Goal: Navigation & Orientation: Find specific page/section

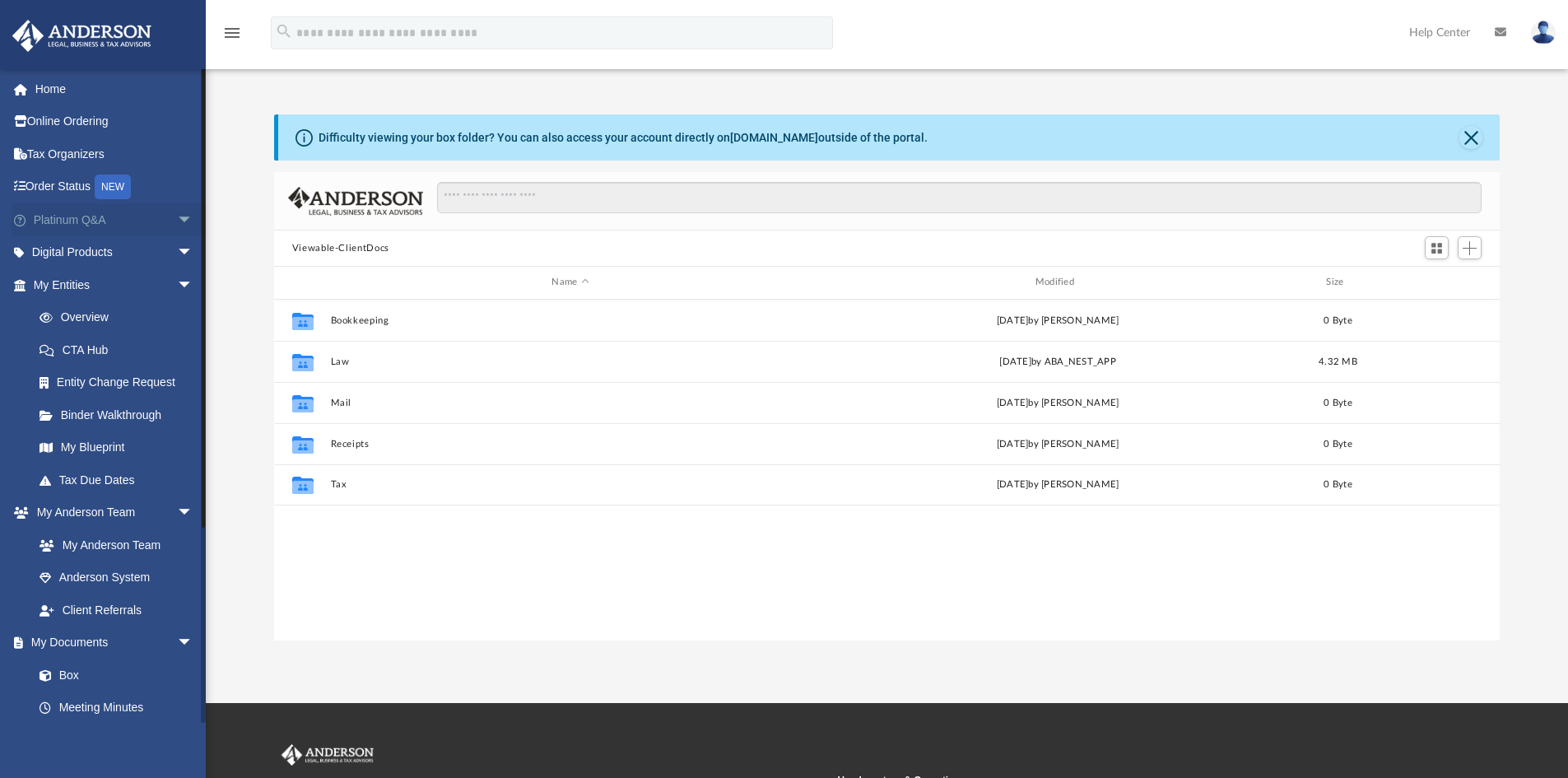
click at [99, 214] on link "Platinum Q&A arrow_drop_down" at bounding box center [115, 219] width 207 height 33
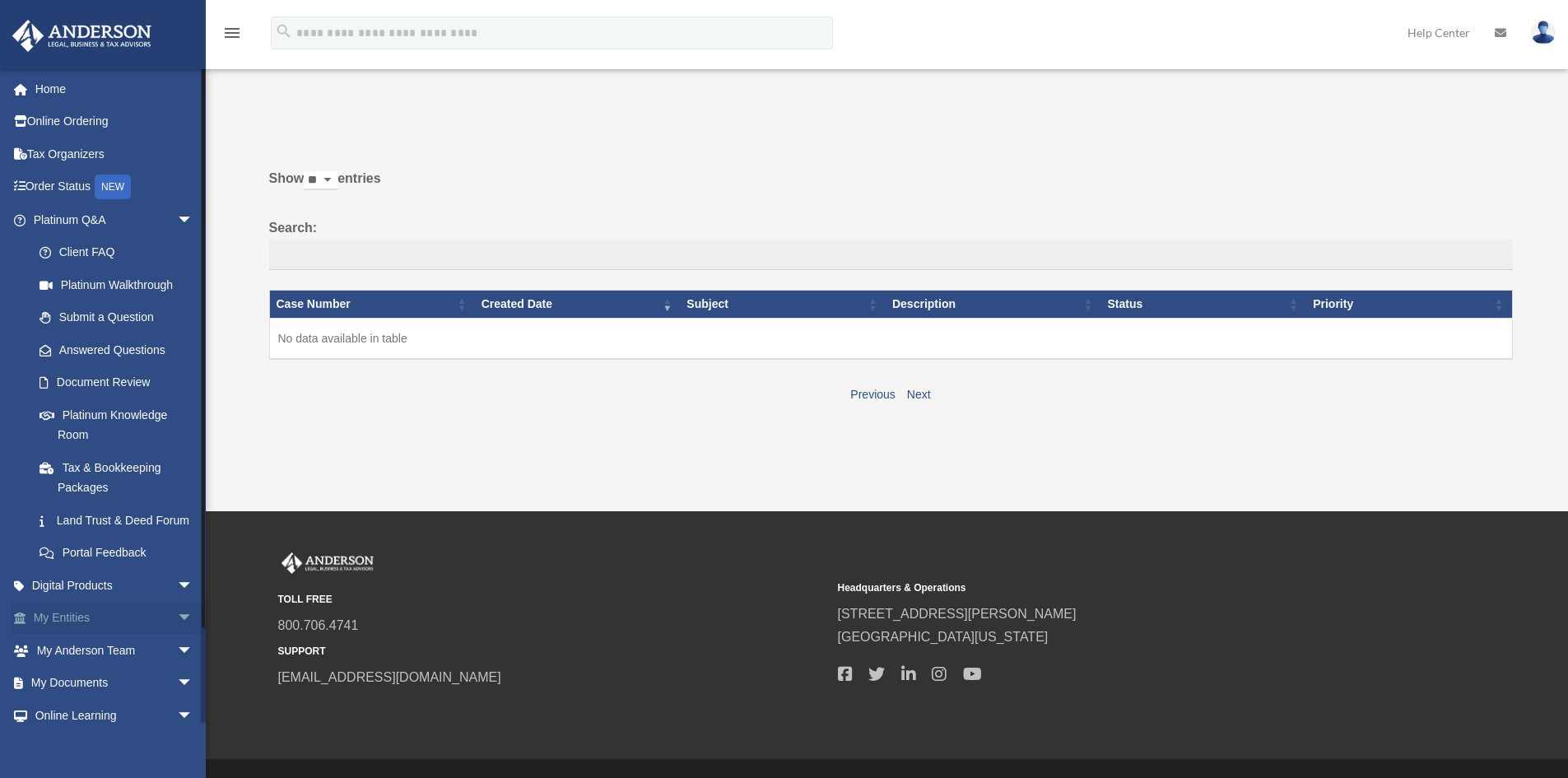
click at [72, 630] on link "My Entities arrow_drop_down" at bounding box center [115, 618] width 207 height 33
click at [177, 635] on span "arrow_drop_down" at bounding box center [193, 619] width 33 height 34
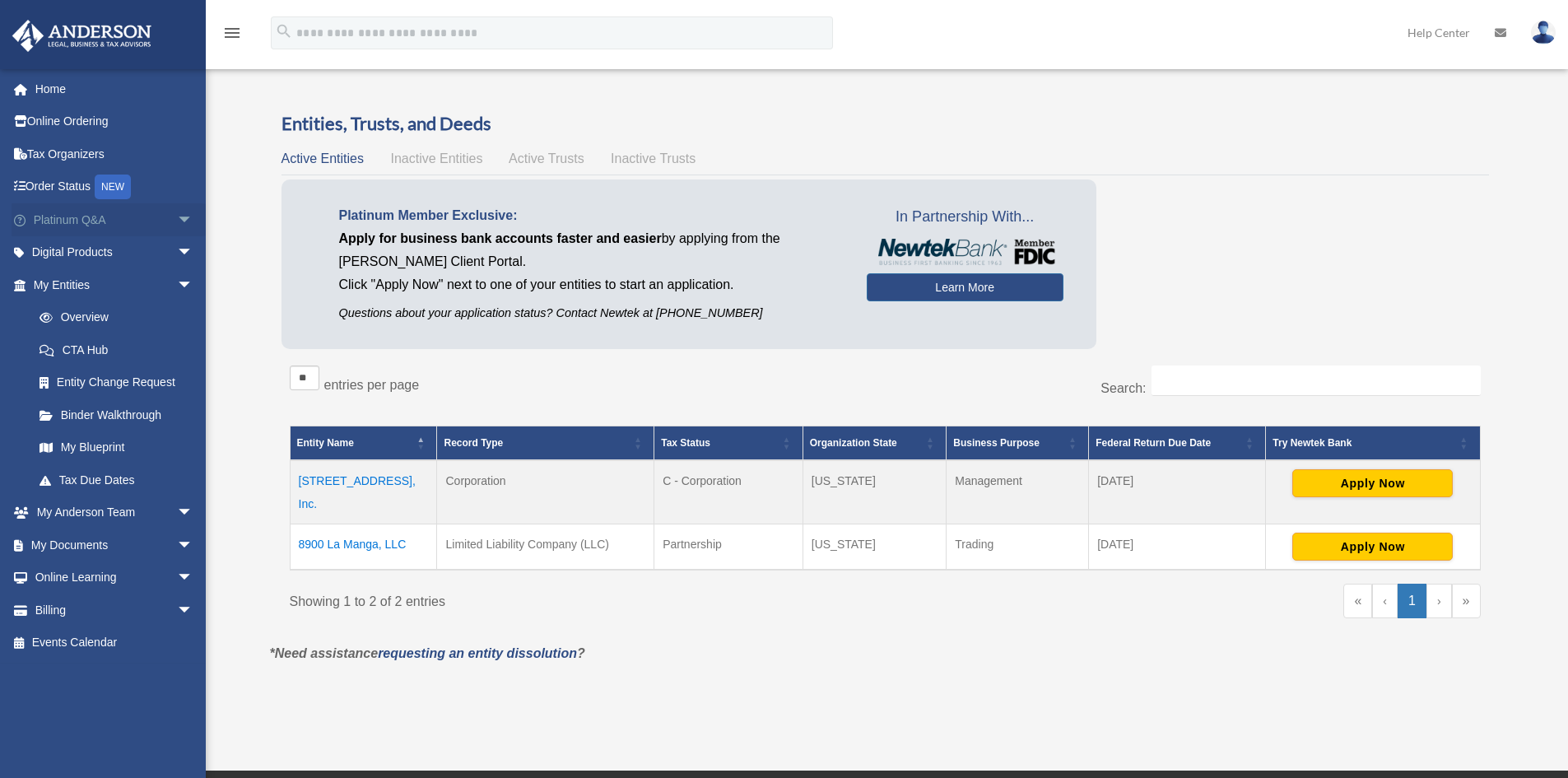
click at [120, 215] on link "Platinum Q&A arrow_drop_down" at bounding box center [115, 219] width 207 height 33
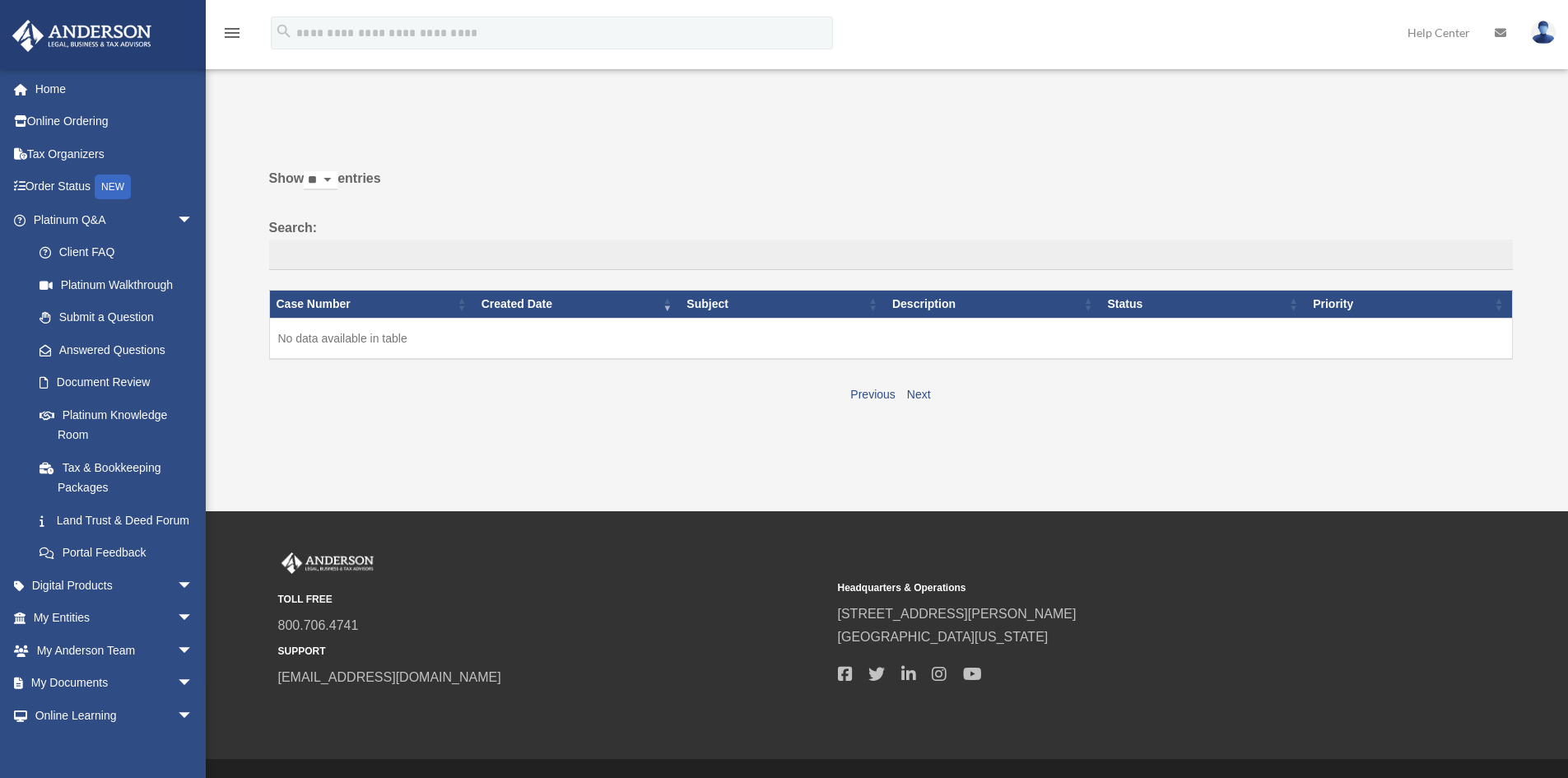
click at [1546, 30] on img at bounding box center [1543, 33] width 25 height 24
click at [1284, 140] on link "Logout" at bounding box center [1296, 143] width 165 height 34
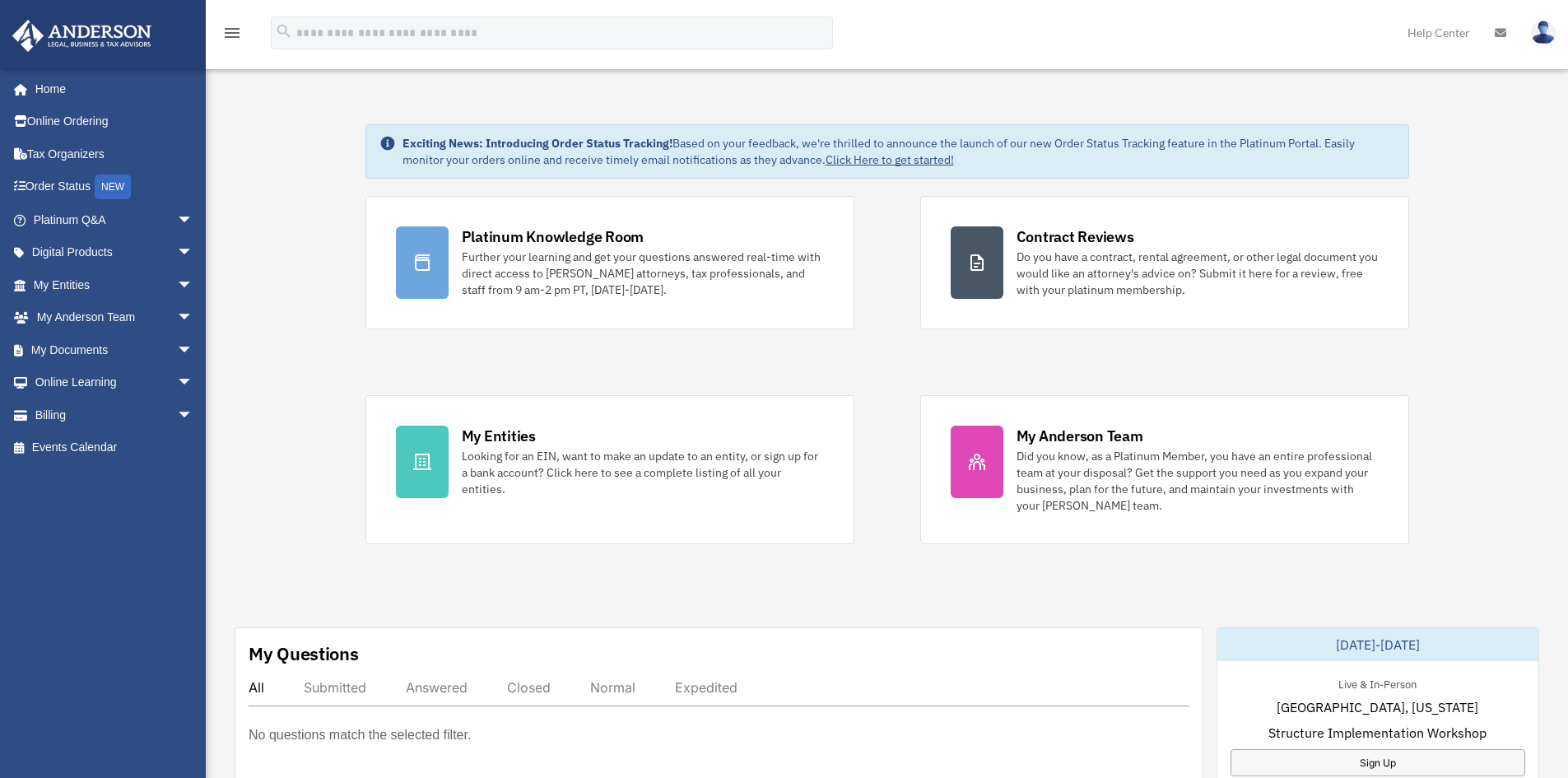
click at [1554, 33] on img at bounding box center [1543, 33] width 25 height 24
click at [66, 221] on link "Platinum Q&A arrow_drop_down" at bounding box center [115, 219] width 207 height 33
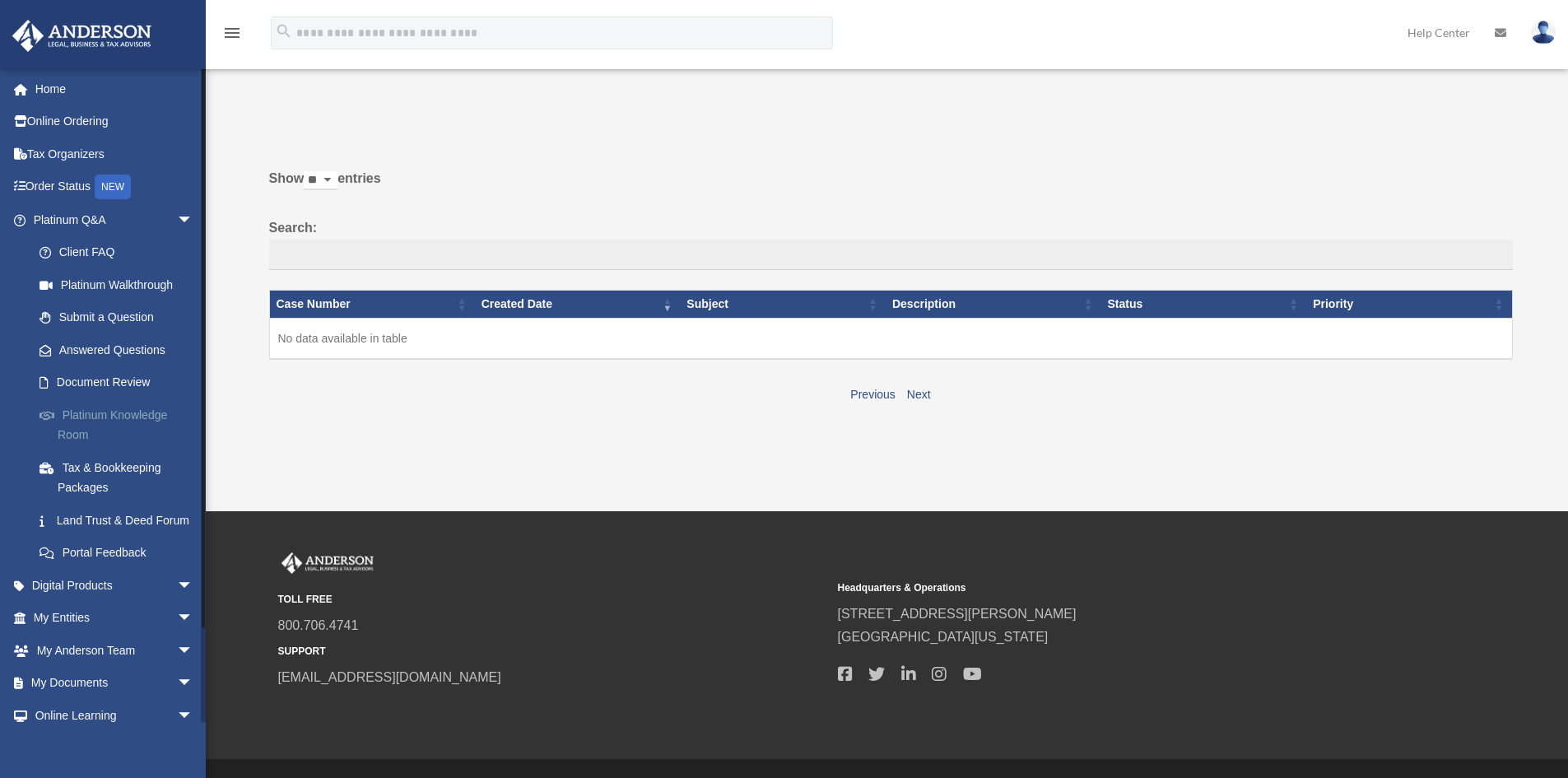
click at [92, 416] on link "Platinum Knowledge Room" at bounding box center [120, 425] width 195 height 53
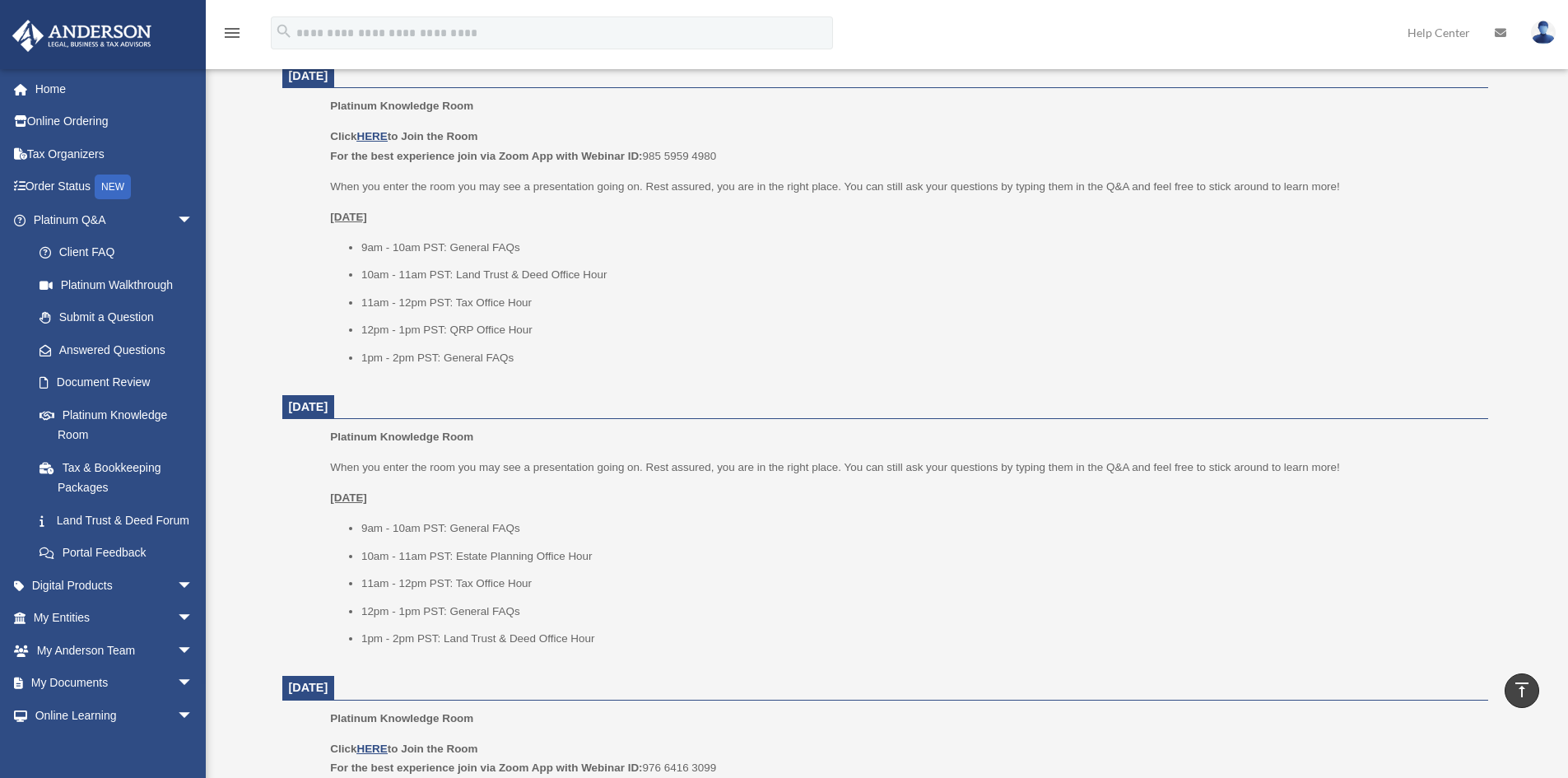
scroll to position [1153, 0]
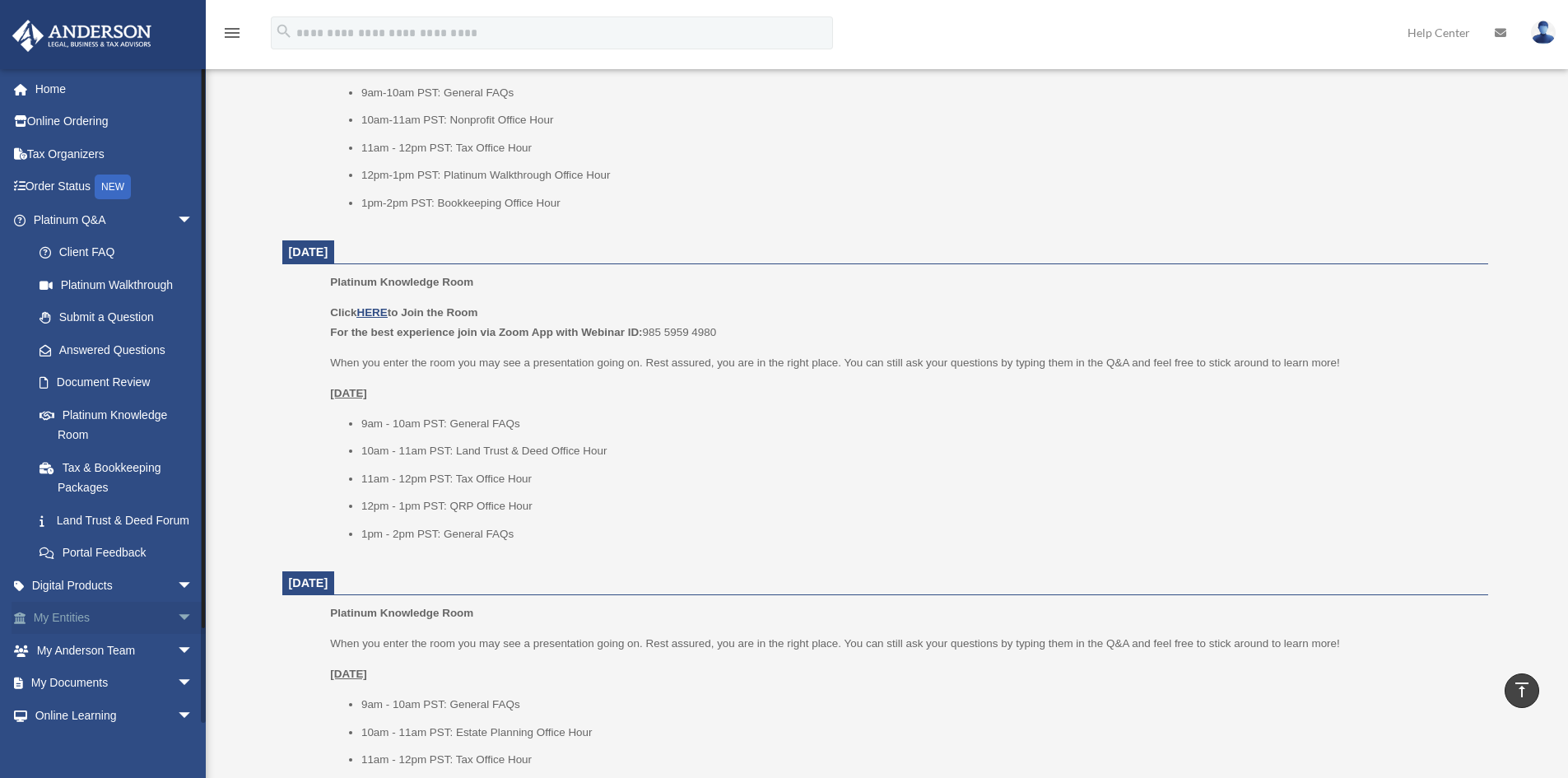
click at [89, 635] on link "My Entities arrow_drop_down" at bounding box center [115, 618] width 207 height 33
click at [83, 635] on link "My Entities arrow_drop_down" at bounding box center [115, 618] width 207 height 33
click at [177, 635] on span "arrow_drop_down" at bounding box center [193, 619] width 33 height 34
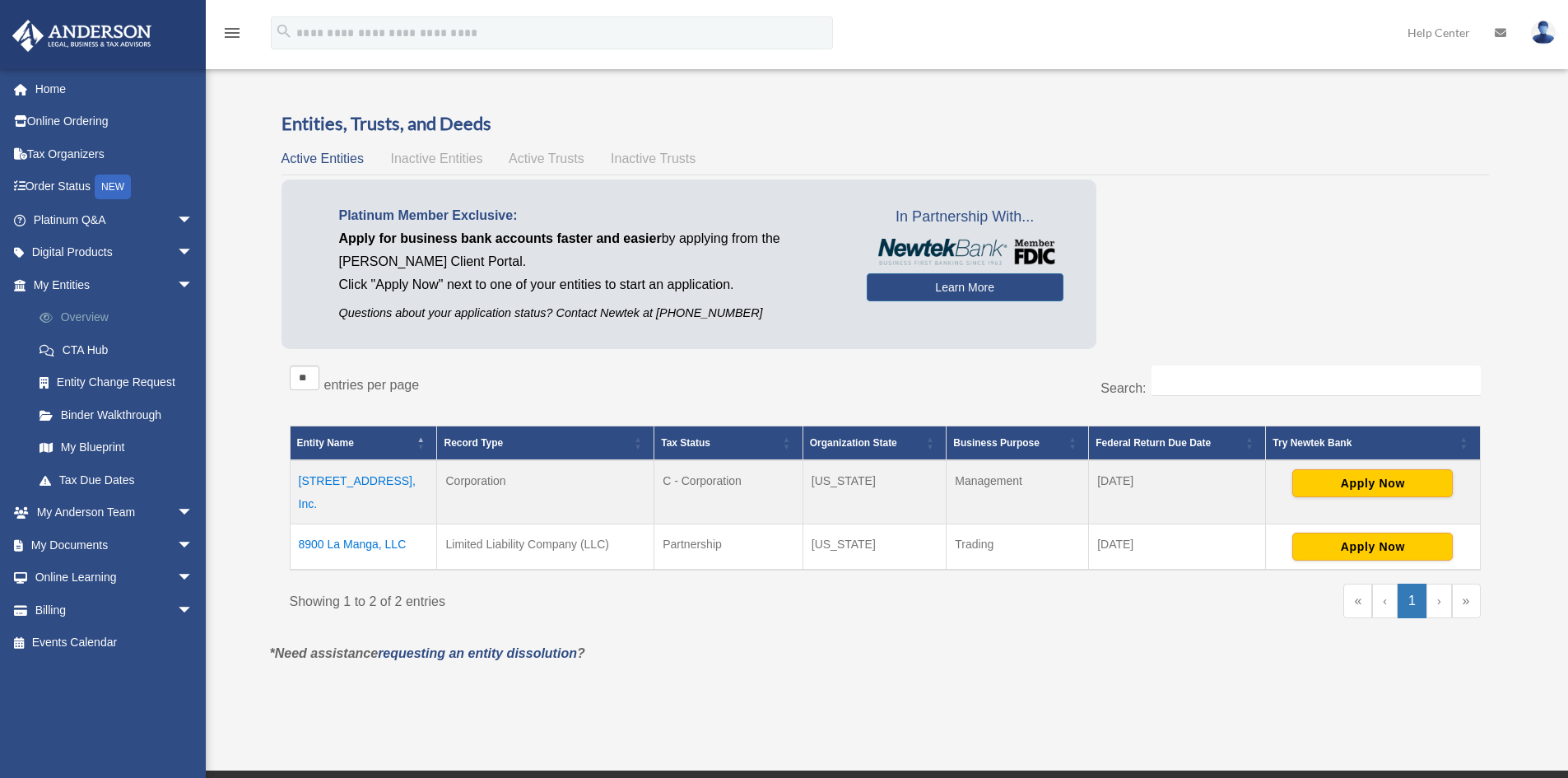
click at [84, 320] on link "Overview" at bounding box center [120, 317] width 195 height 33
click at [78, 311] on link "Overview" at bounding box center [120, 317] width 195 height 33
click at [89, 441] on link "My Blueprint" at bounding box center [120, 447] width 195 height 33
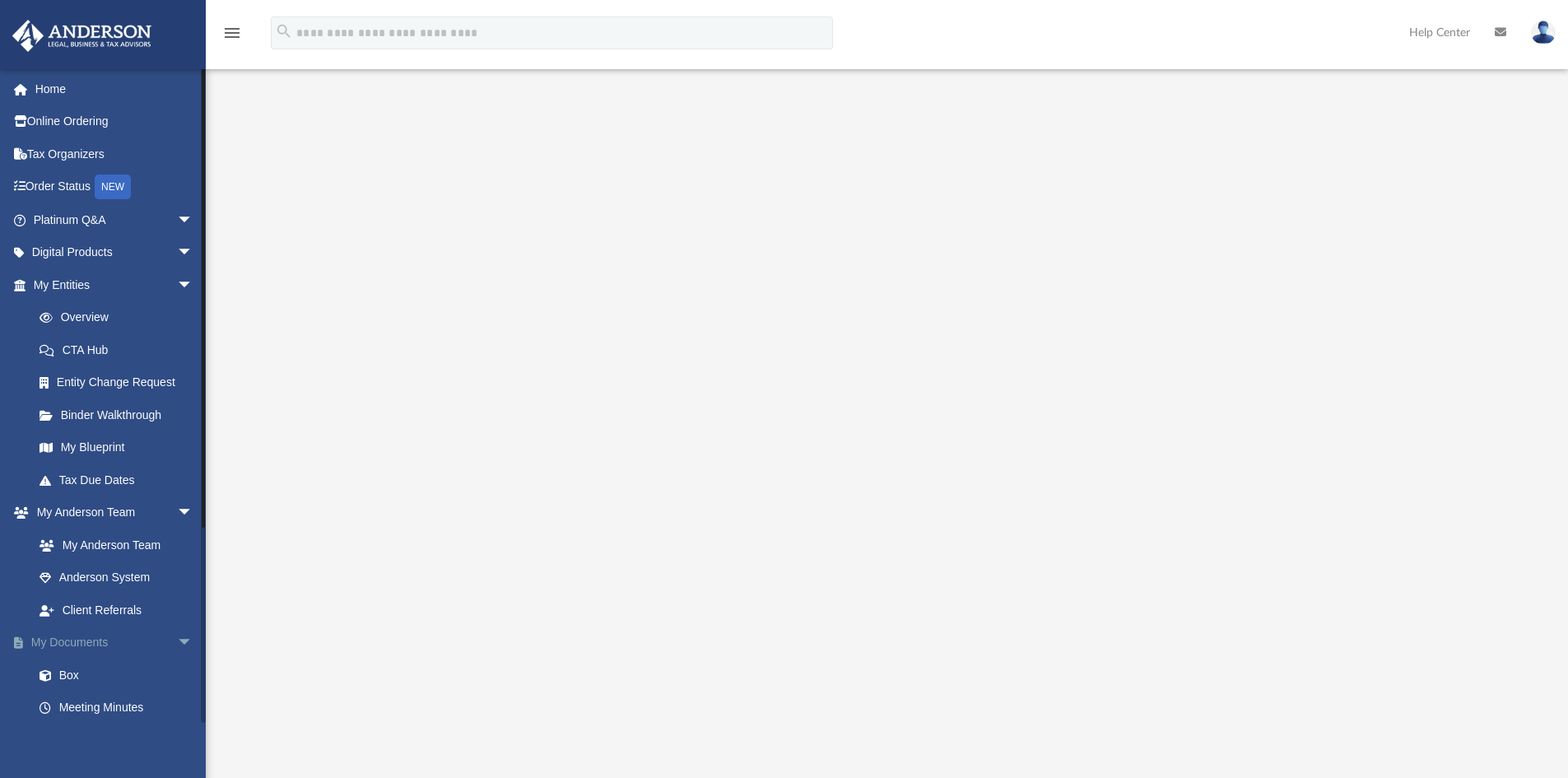
click at [74, 638] on link "My Documents arrow_drop_down" at bounding box center [115, 642] width 207 height 33
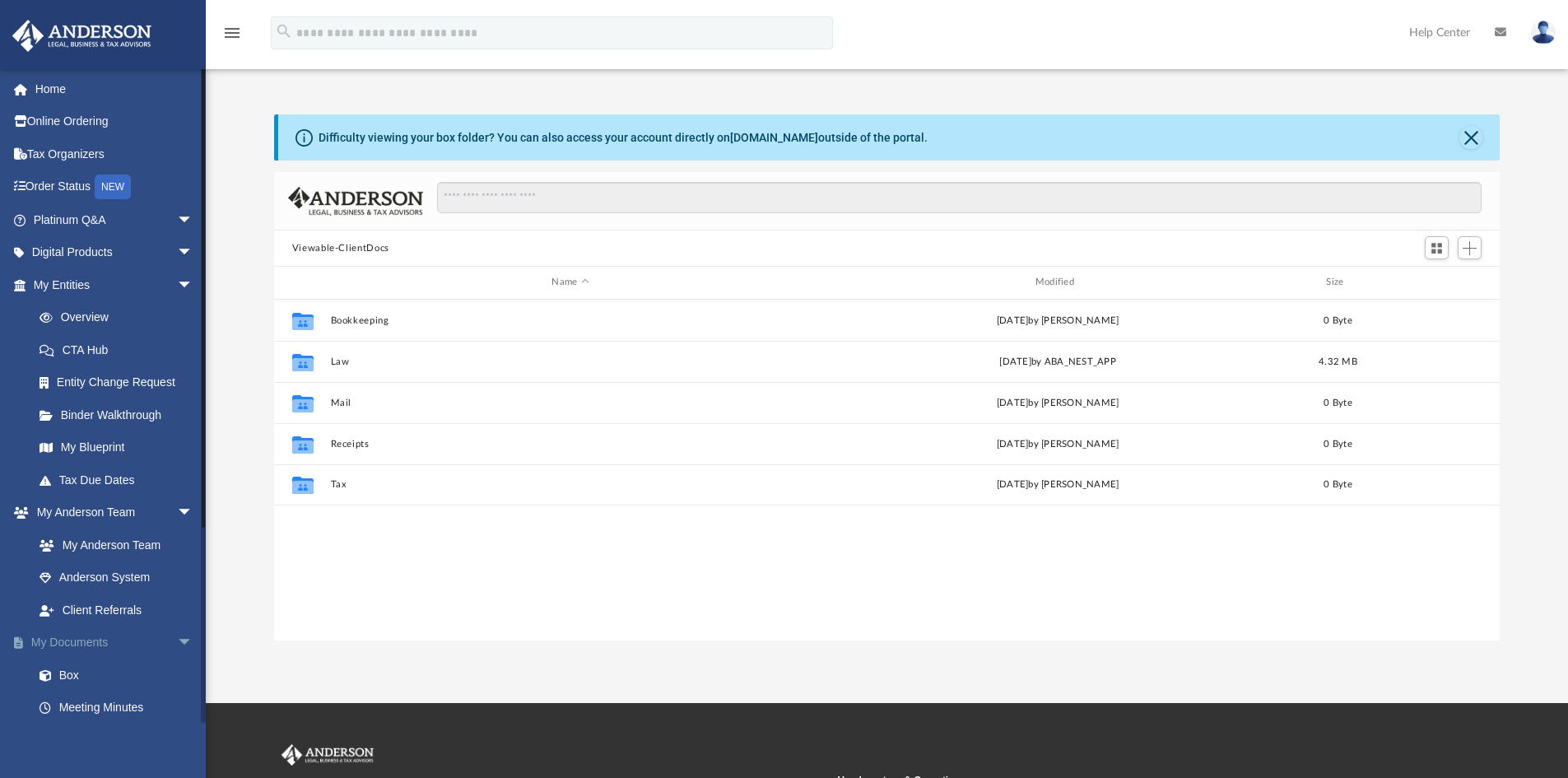
scroll to position [362, 1213]
click at [177, 638] on span "arrow_drop_down" at bounding box center [193, 643] width 33 height 34
click at [177, 639] on span "arrow_drop_up" at bounding box center [193, 643] width 33 height 34
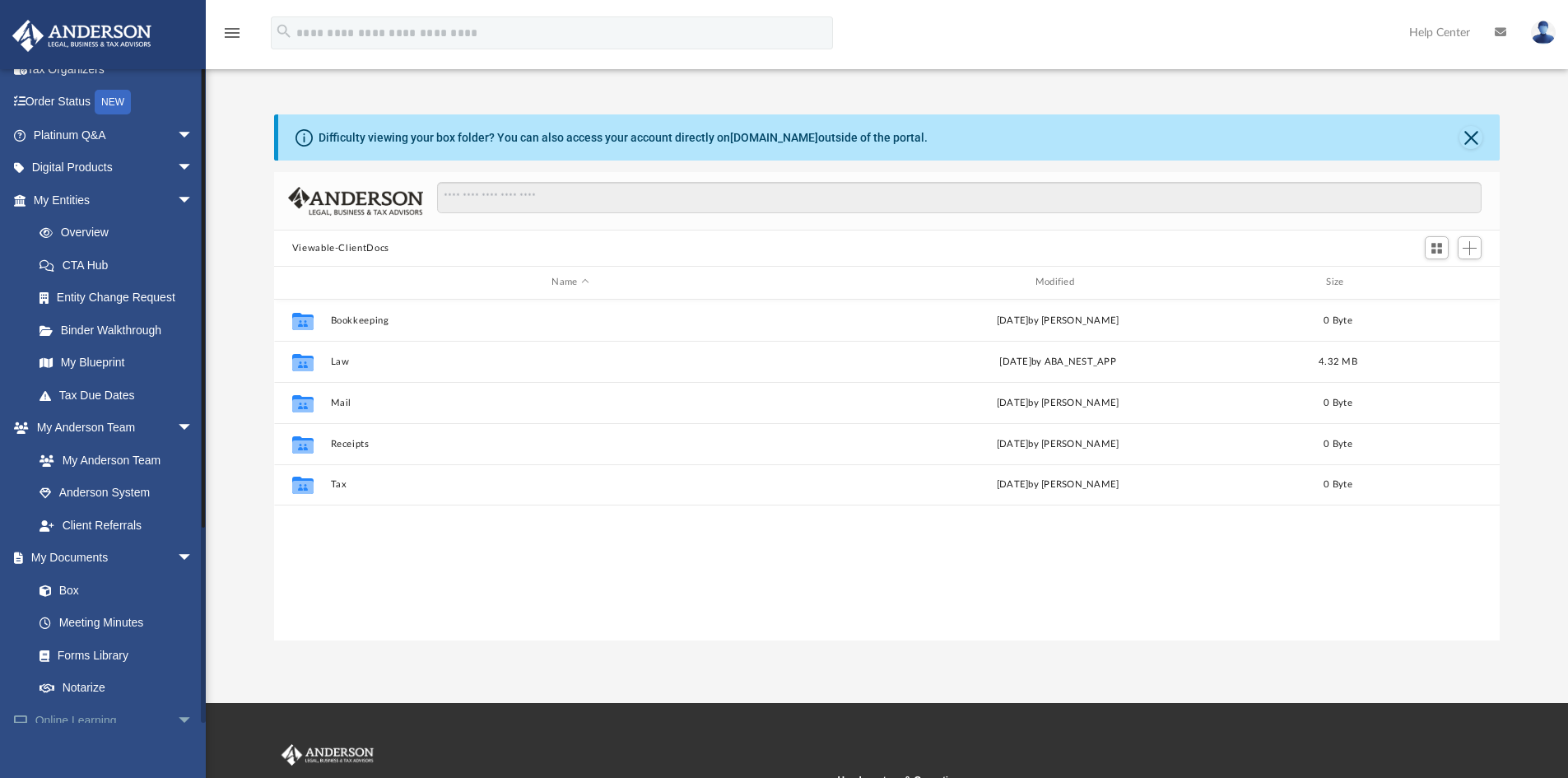
scroll to position [165, 0]
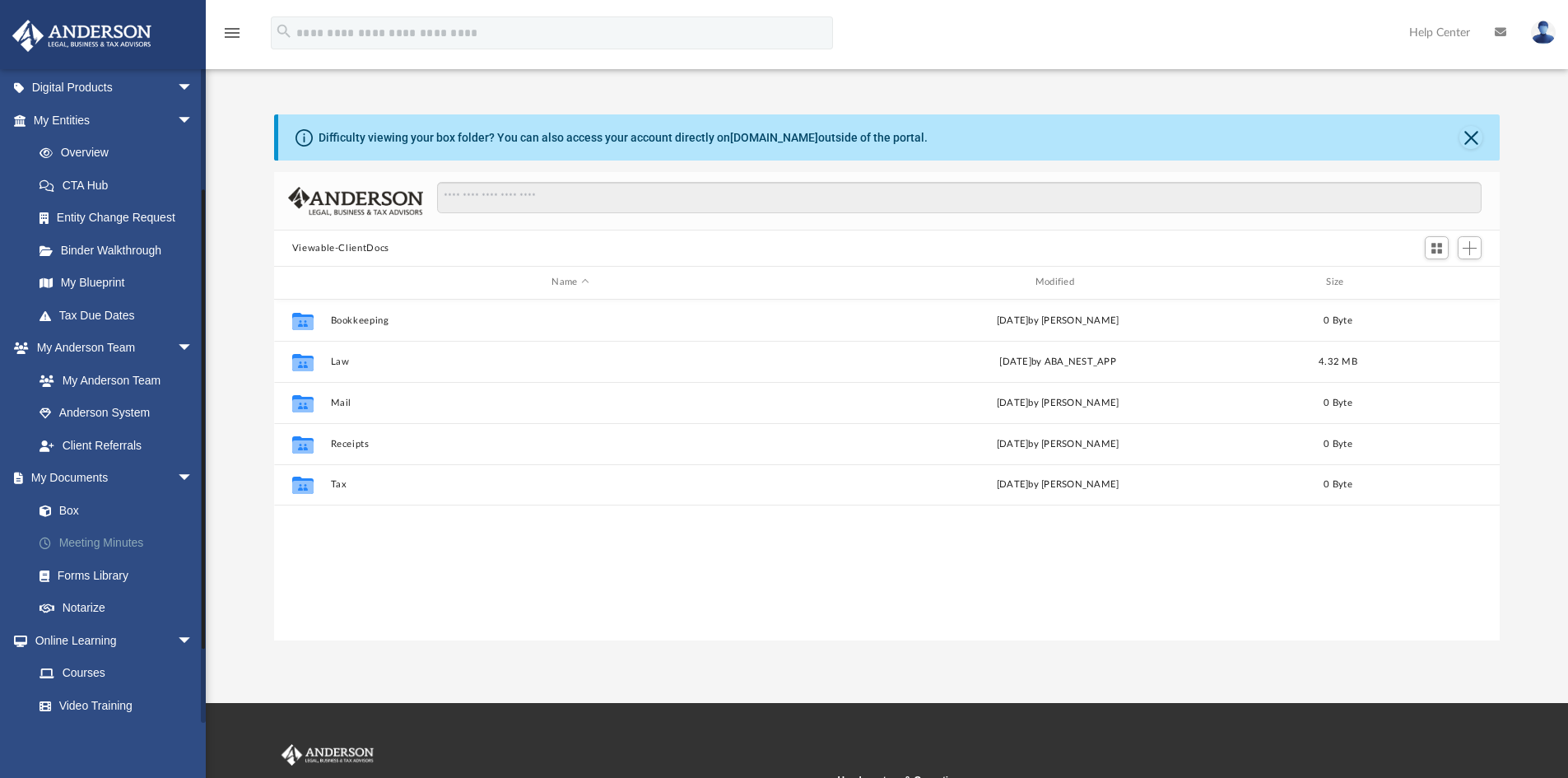
click at [109, 541] on link "Meeting Minutes" at bounding box center [120, 543] width 195 height 33
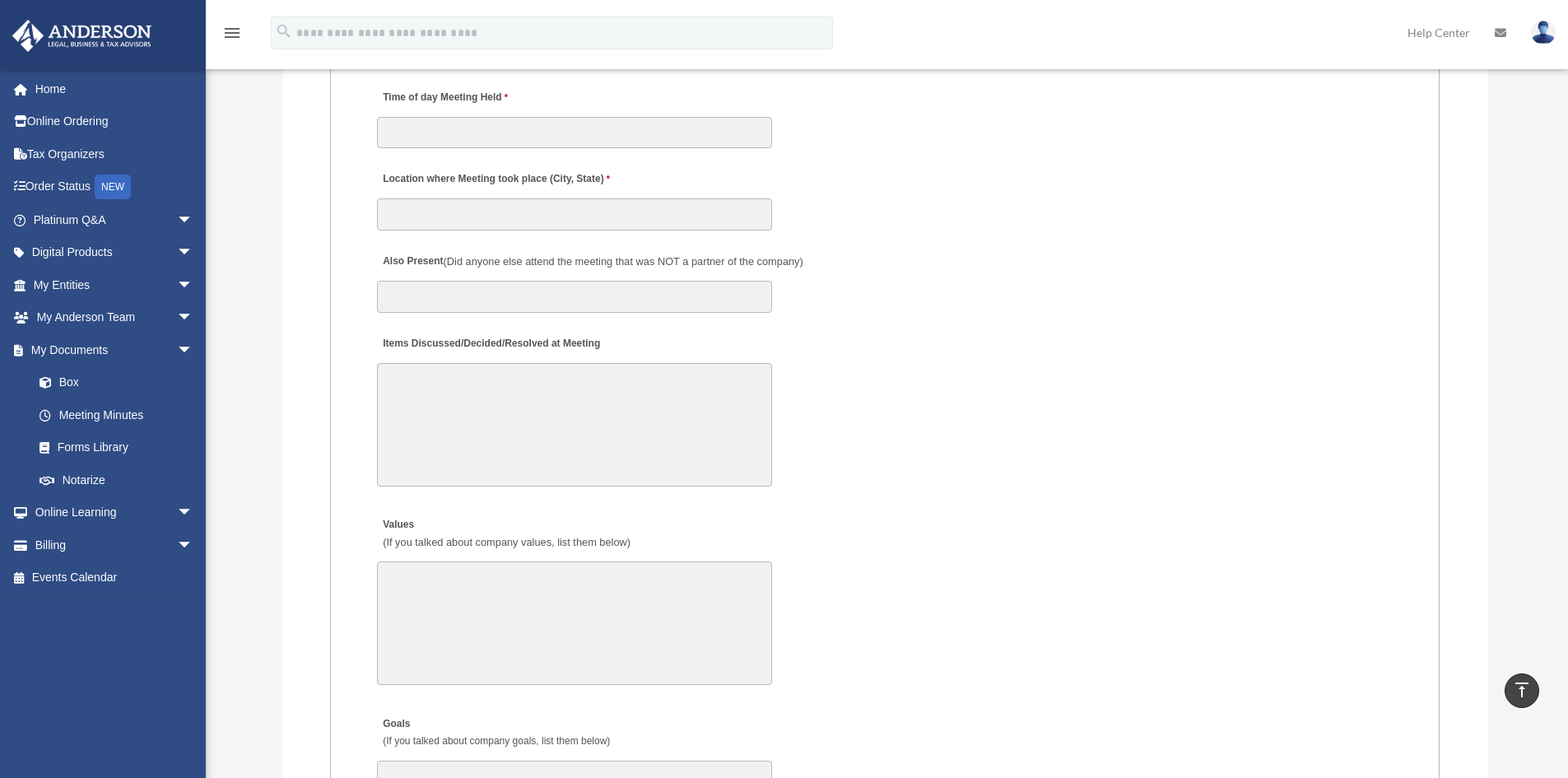
scroll to position [2799, 0]
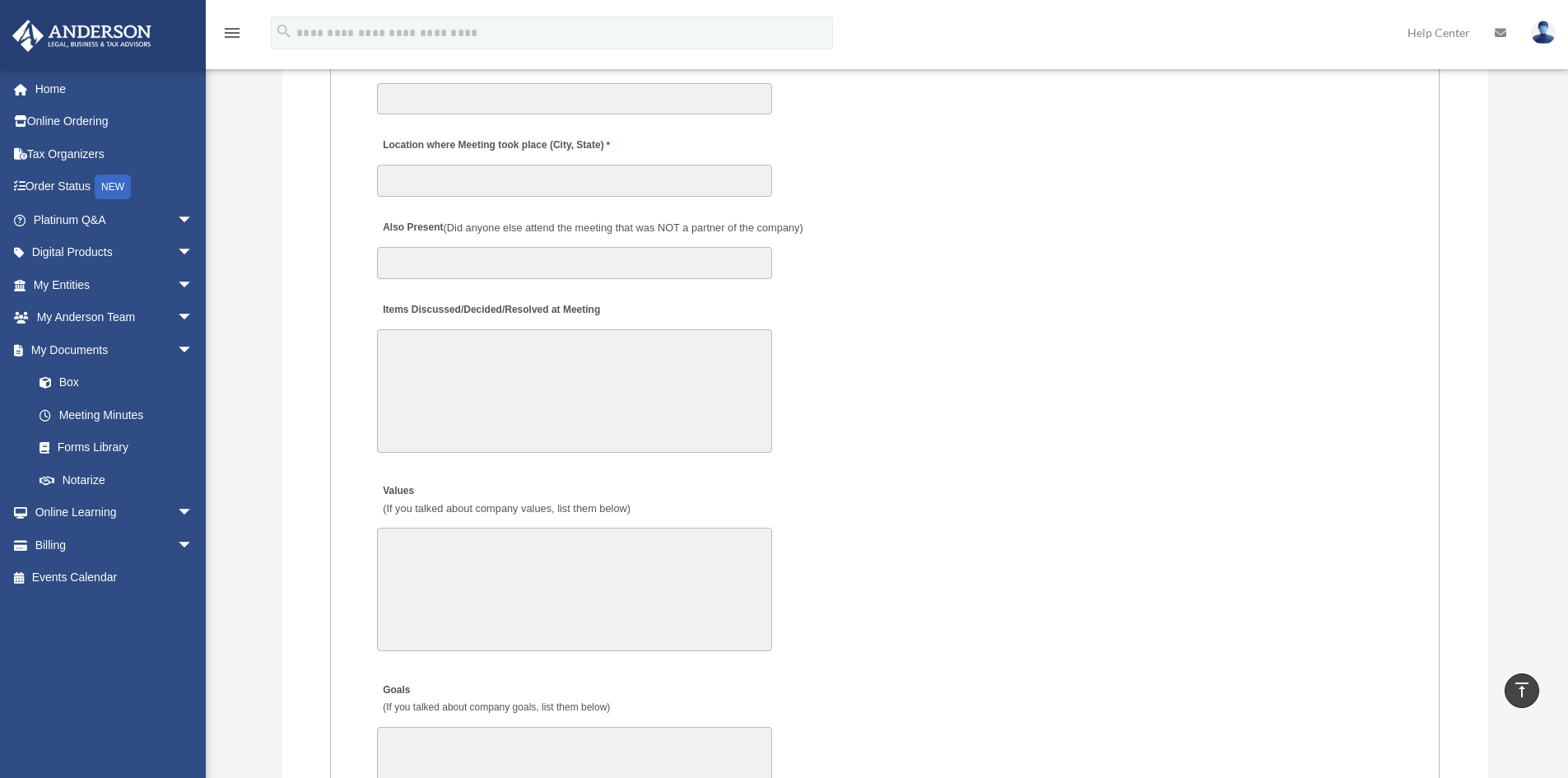
click at [421, 334] on textarea "Items Discussed/Decided/Resolved at Meeting" at bounding box center [575, 390] width 395 height 124
drag, startPoint x: 421, startPoint y: 334, endPoint x: 482, endPoint y: 336, distance: 61.0
click at [423, 334] on textarea "Items Discussed/Decided/Resolved at Meeting" at bounding box center [575, 390] width 395 height 124
click at [404, 555] on textarea "Values (If you talked about company values, list them below)" at bounding box center [575, 601] width 395 height 124
click at [378, 338] on div "Items Discussed/Decided/Resolved at Meeting 30000 characters left." at bounding box center [885, 376] width 1019 height 171
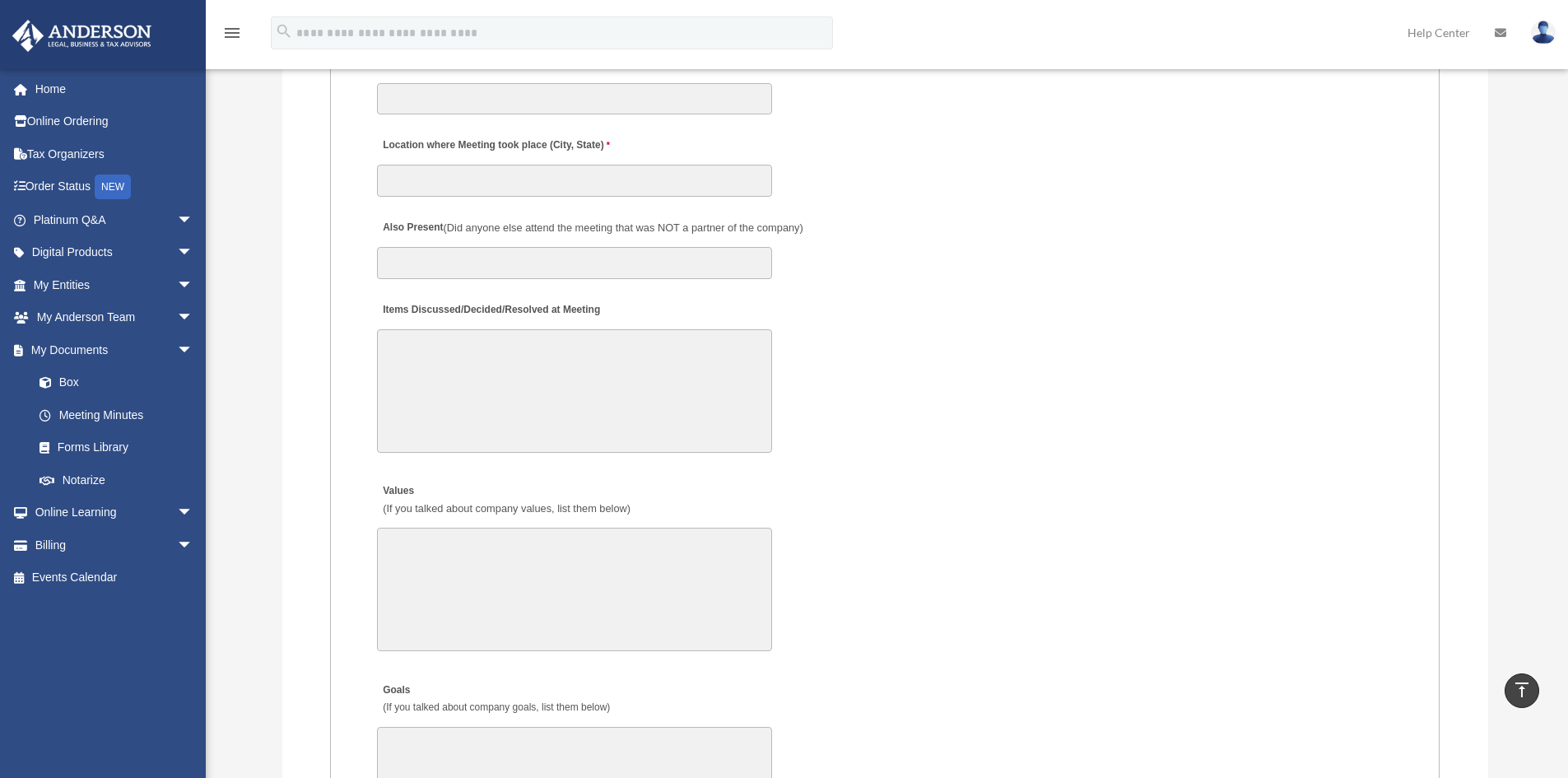
drag, startPoint x: 390, startPoint y: 354, endPoint x: 497, endPoint y: 357, distance: 107.0
click at [391, 354] on textarea "Items Discussed/Decided/Resolved at Meeting" at bounding box center [575, 390] width 395 height 124
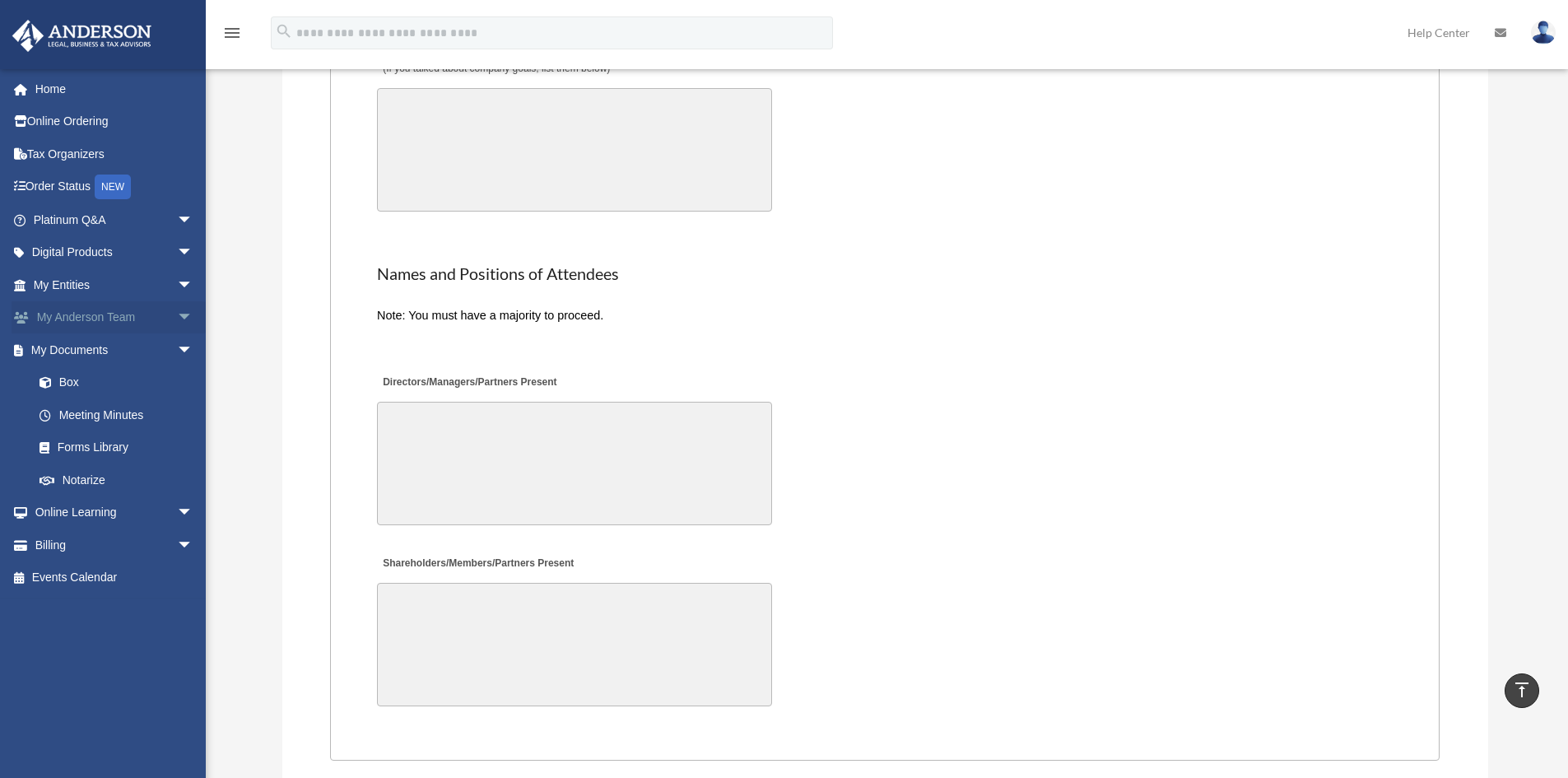
scroll to position [3438, 0]
click at [177, 312] on span "arrow_drop_down" at bounding box center [193, 318] width 33 height 34
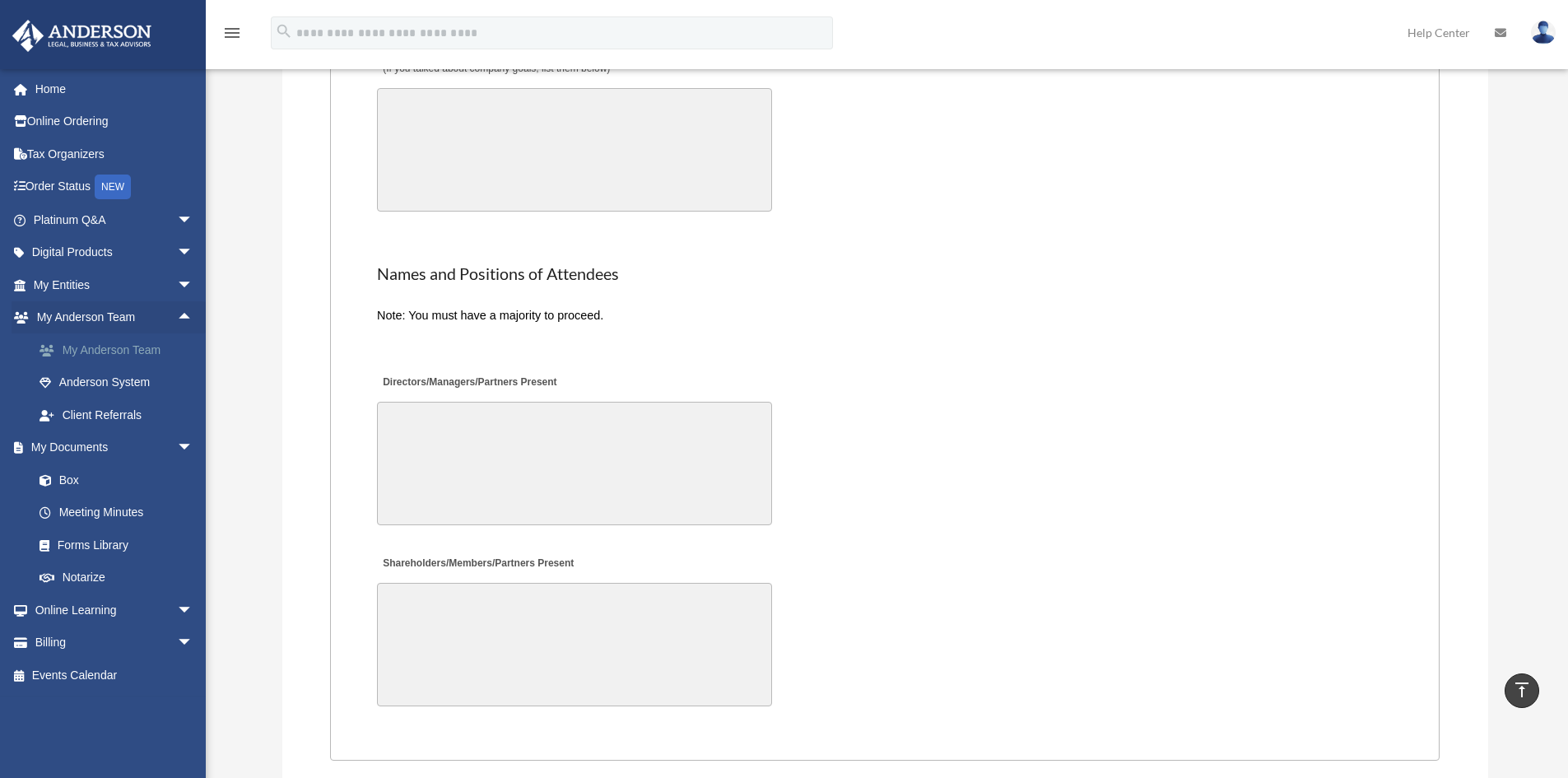
click at [144, 349] on link "My Anderson Team" at bounding box center [120, 349] width 195 height 33
